Goal: Task Accomplishment & Management: Manage account settings

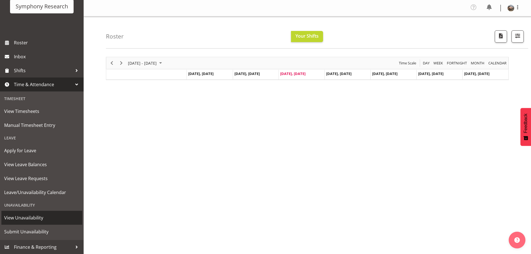
scroll to position [22, 0]
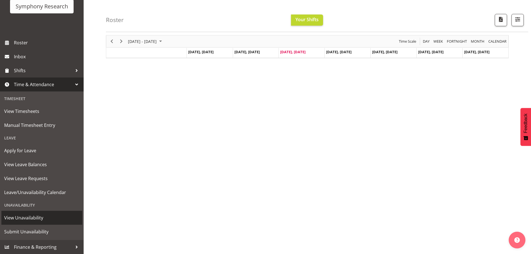
click at [25, 216] on span "View Unavailability" at bounding box center [41, 218] width 75 height 8
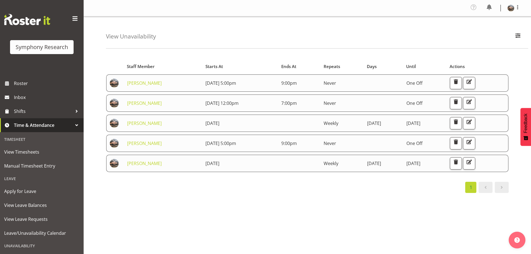
click at [263, 174] on table "Staff Member Starts At Ends At Repeats Days Until Actions [PERSON_NAME] [DATE] …" at bounding box center [307, 116] width 403 height 117
